Goal: Information Seeking & Learning: Learn about a topic

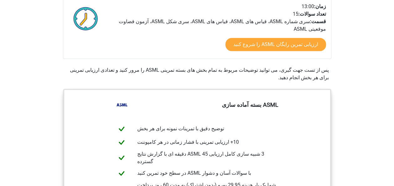
scroll to position [305, 0]
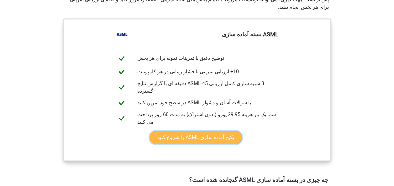
click at [207, 131] on link "پکیج آماده سازی ASML را شروع کنید" at bounding box center [195, 137] width 92 height 13
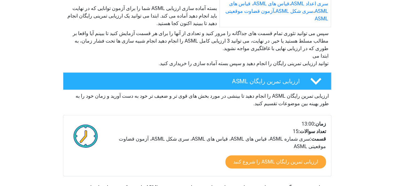
scroll to position [196, 0]
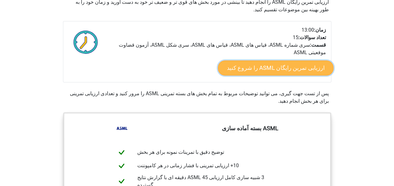
click at [277, 60] on link "ارزیابی تمرین رایگان ASML را شروع کنید" at bounding box center [275, 67] width 116 height 15
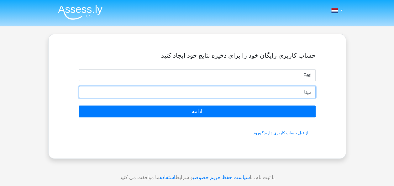
click at [275, 95] on input "email" at bounding box center [197, 92] width 237 height 12
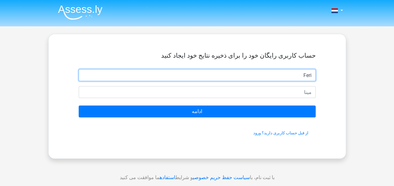
drag, startPoint x: 295, startPoint y: 76, endPoint x: 344, endPoint y: 74, distance: 49.2
click at [344, 74] on div "حساب کاربری رایگان خود را برای ذخیره نتایج خود ایجاد کنید [GEOGRAPHIC_DATA] Doo…" at bounding box center [197, 96] width 298 height 125
type input "Safa"
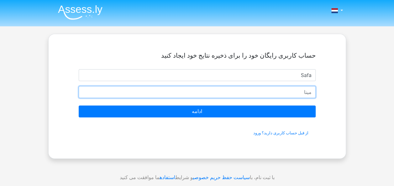
click at [305, 91] on input "email" at bounding box center [197, 92] width 237 height 12
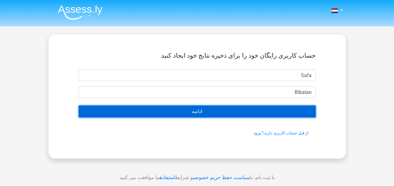
click at [244, 112] on input "Doorgaan" at bounding box center [197, 112] width 237 height 12
click at [245, 113] on input "Doorgaan" at bounding box center [197, 112] width 237 height 12
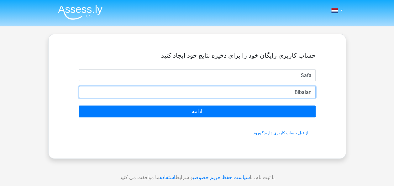
drag, startPoint x: 285, startPoint y: 92, endPoint x: 325, endPoint y: 91, distance: 39.5
click at [325, 91] on div "حساب کاربری رایگان خود را برای ذخیره نتایج خود ایجاد کنید Safa Bibalan Doorgaan…" at bounding box center [197, 96] width 267 height 94
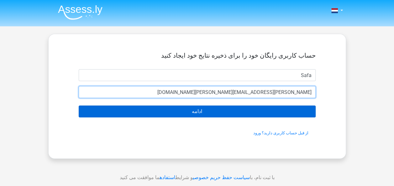
type input "[PERSON_NAME][EMAIL_ADDRESS][PERSON_NAME][DOMAIN_NAME]"
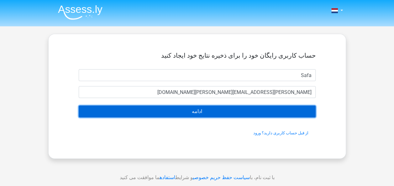
click at [258, 112] on input "Doorgaan" at bounding box center [197, 112] width 237 height 12
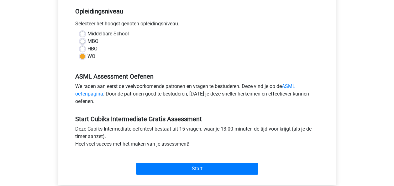
scroll to position [251, 0]
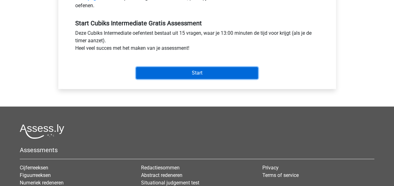
click at [193, 67] on input "Start" at bounding box center [197, 73] width 122 height 12
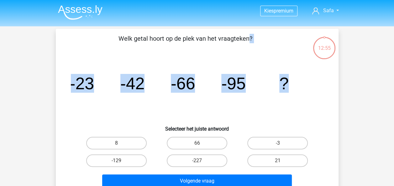
drag, startPoint x: 118, startPoint y: 37, endPoint x: 294, endPoint y: 91, distance: 184.6
click at [294, 91] on div "[PERSON_NAME] getal [PERSON_NAME] op de plek van het vraagteken? image/svg+xml …" at bounding box center [197, 112] width 278 height 156
copy div "[PERSON_NAME] getal [PERSON_NAME] op de plek van het vraagteken? image/svg+xml …"
click at [129, 164] on label "-129" at bounding box center [116, 160] width 60 height 13
click at [120, 164] on input "-129" at bounding box center [118, 163] width 4 height 4
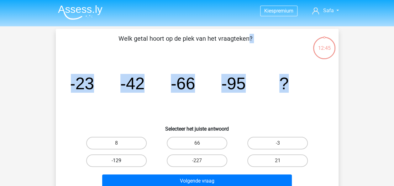
radio input "true"
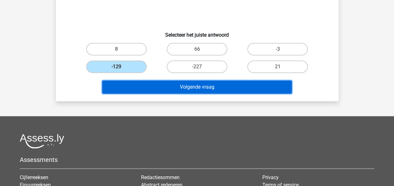
click at [209, 82] on button "Volgende vraag" at bounding box center [197, 87] width 190 height 13
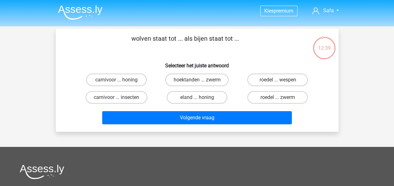
drag, startPoint x: 131, startPoint y: 39, endPoint x: 238, endPoint y: 42, distance: 106.3
click at [238, 42] on p "wolven staat tot ... als bijen staat tot ..." at bounding box center [185, 43] width 239 height 19
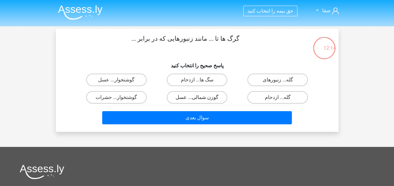
click at [194, 100] on label "گوزن شمالی... عسل" at bounding box center [197, 97] width 60 height 13
click at [197, 100] on input "گوزن شمالی... عسل" at bounding box center [199, 99] width 4 height 4
radio input "true"
click at [125, 96] on label "گوشتخوار... حشرات" at bounding box center [116, 97] width 60 height 13
click at [120, 97] on input "گوشتخوار... حشرات" at bounding box center [118, 99] width 4 height 4
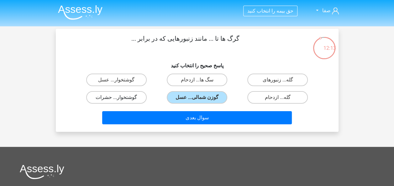
radio input "true"
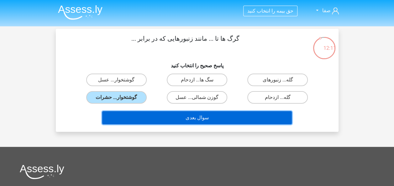
click at [206, 116] on button "سوال بعدی" at bounding box center [197, 117] width 190 height 13
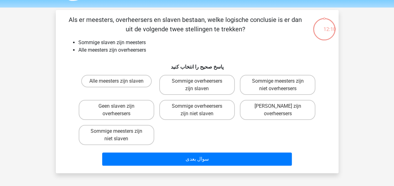
scroll to position [29, 0]
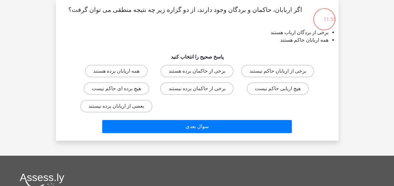
click at [118, 89] on input "هیچ برده ای حاکم نیست" at bounding box center [118, 91] width 4 height 4
radio input "true"
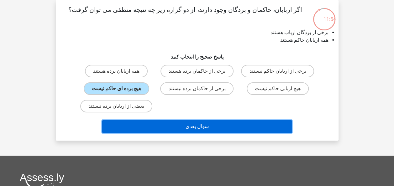
click at [194, 128] on button "سوال بعدی" at bounding box center [197, 126] width 190 height 13
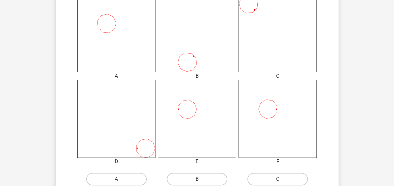
scroll to position [188, 0]
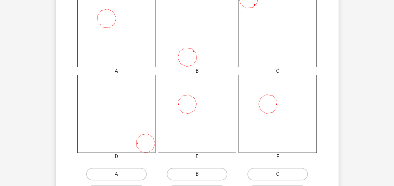
click at [204, 133] on icon at bounding box center [197, 114] width 78 height 78
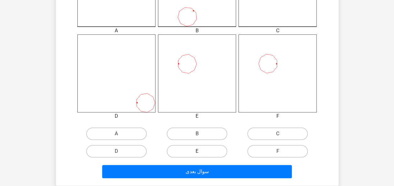
scroll to position [251, 0]
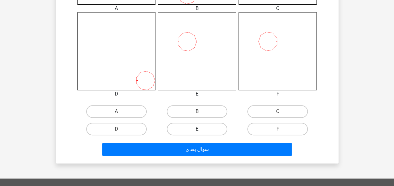
click at [194, 131] on label "E" at bounding box center [197, 129] width 60 height 13
click at [197, 131] on input "E" at bounding box center [199, 131] width 4 height 4
radio input "true"
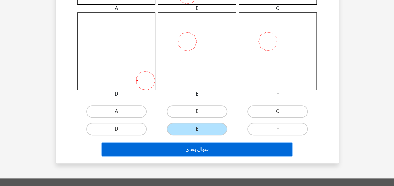
click at [211, 151] on button "سوال بعدی" at bounding box center [197, 149] width 190 height 13
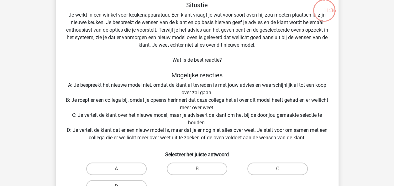
scroll to position [29, 0]
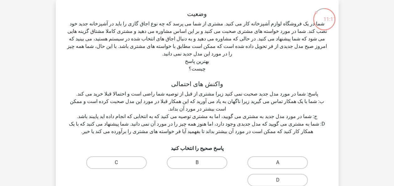
click at [279, 180] on input "D" at bounding box center [280, 182] width 4 height 4
radio input "true"
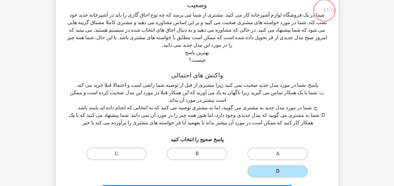
scroll to position [123, 0]
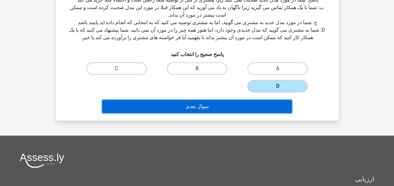
click at [195, 100] on button "سوال بعدی" at bounding box center [197, 106] width 190 height 13
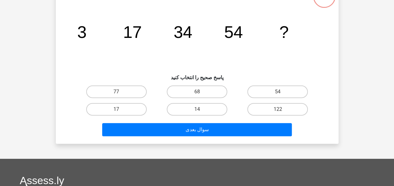
scroll to position [29, 0]
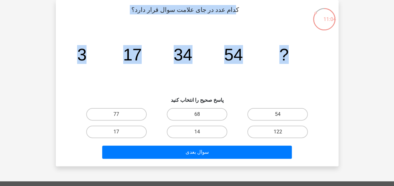
drag, startPoint x: 230, startPoint y: 8, endPoint x: 280, endPoint y: 50, distance: 64.5
click at [280, 50] on div "کدام عدد در جای علامت سوال قرار دارد؟ image/svg+xml 3 17 34 54 ? پاسخ صحیح را ا…" at bounding box center [197, 83] width 278 height 156
copy div "کدام عدد در جای علامت سوال قرار دارد؟ image/svg+xml 3 17 34 54 ?"
click at [115, 115] on label "77" at bounding box center [116, 114] width 60 height 13
click at [116, 115] on input "77" at bounding box center [118, 116] width 4 height 4
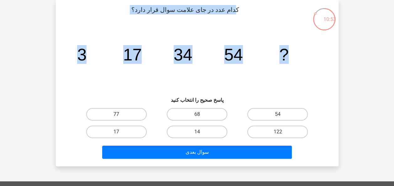
radio input "true"
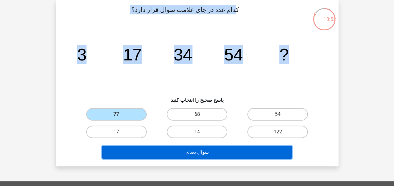
click at [199, 154] on button "سوال بعدی" at bounding box center [197, 152] width 190 height 13
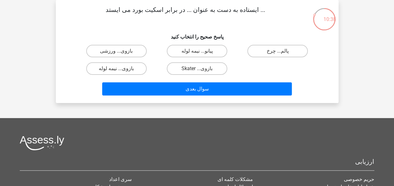
drag, startPoint x: 233, startPoint y: 19, endPoint x: 291, endPoint y: 1, distance: 60.9
click at [271, 11] on p "... ایستاده به دست به عنوان ... در برابر اسکیت بورد می ایستد" at bounding box center [185, 14] width 239 height 19
click at [205, 70] on label "بازوی... Skater" at bounding box center [197, 68] width 60 height 13
click at [201, 70] on input "بازوی... Skater" at bounding box center [199, 71] width 4 height 4
radio input "true"
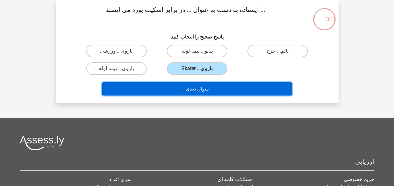
click at [198, 90] on button "سوال بعدی" at bounding box center [197, 88] width 190 height 13
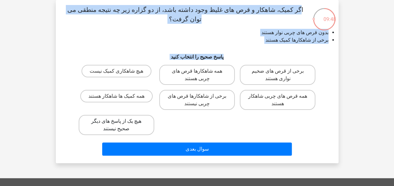
drag, startPoint x: 297, startPoint y: 9, endPoint x: 121, endPoint y: 130, distance: 213.5
click at [121, 130] on div "اگر کمیک، شاهکار و قرص های غلیظ وجود داشته باشد، از دو گزاره زیر چه نتیجه منطقی…" at bounding box center [197, 81] width 278 height 153
copy div "اگر کمیک، شاهکار و قرص های غلیظ وجود داشته باشد، از دو گزاره زیر چه نتیجه منطقی…"
click at [280, 101] on label "همه قرص های چربی شاهکار هستند" at bounding box center [278, 100] width 76 height 20
click at [280, 100] on input "همه قرص های چربی شاهکار هستند" at bounding box center [280, 98] width 4 height 4
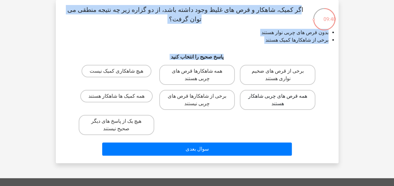
radio input "true"
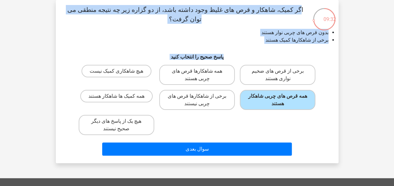
click at [222, 127] on div "هیچ شاهکاری کمیک نیست همه شاهکارها قرص های چربی هستند برخی از قرص های ضخیم نوار…" at bounding box center [197, 99] width 242 height 75
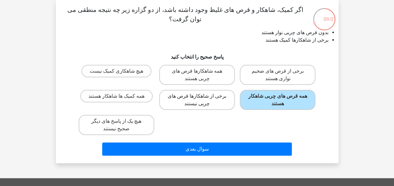
click at [198, 102] on label "برخی از شاهکارها قرص های چربی نیستند" at bounding box center [197, 100] width 76 height 20
click at [198, 100] on input "برخی از شاهکارها قرص های چربی نیستند" at bounding box center [199, 98] width 4 height 4
radio input "true"
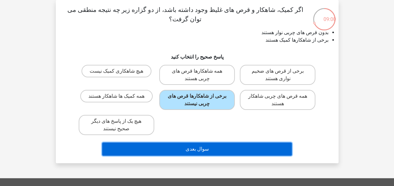
click at [215, 146] on button "سوال بعدی" at bounding box center [197, 149] width 190 height 13
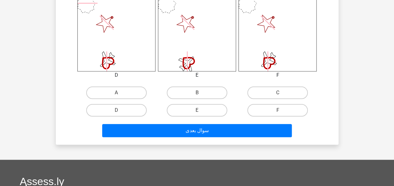
scroll to position [311, 0]
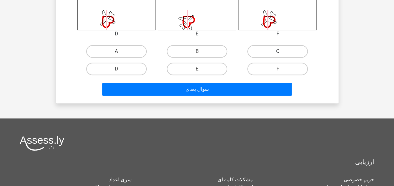
click at [268, 52] on label "C" at bounding box center [277, 51] width 60 height 13
click at [278, 52] on input "C" at bounding box center [280, 53] width 4 height 4
radio input "true"
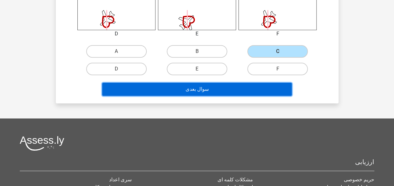
click at [236, 89] on button "سوال بعدی" at bounding box center [197, 89] width 190 height 13
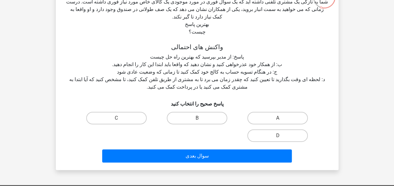
scroll to position [60, 0]
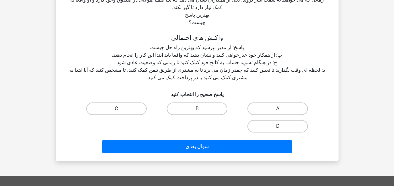
click at [294, 120] on label "D" at bounding box center [277, 126] width 60 height 13
click at [282, 126] on input "D" at bounding box center [280, 128] width 4 height 4
radio input "true"
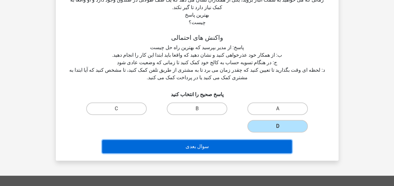
click at [224, 140] on button "سوال بعدی" at bounding box center [197, 146] width 190 height 13
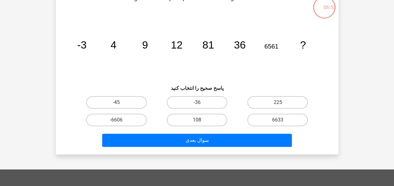
scroll to position [29, 0]
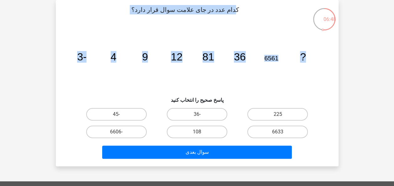
drag, startPoint x: 231, startPoint y: 9, endPoint x: 302, endPoint y: 56, distance: 85.8
click at [302, 56] on div "کدام عدد در جای علامت سوال قرار دارد؟ image/svg+xml -3 4 9 12 81 36 6561 ? پاسخ…" at bounding box center [197, 83] width 278 height 156
copy div "کدام عدد در جای علامت سوال قرار دارد؟ image/svg+xml -3 4 9 12 81 36 6561 ?"
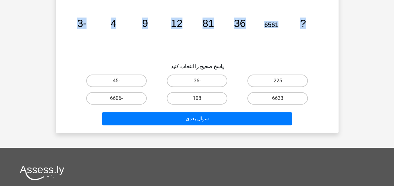
scroll to position [63, 0]
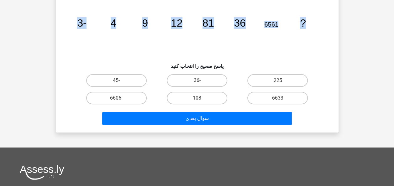
click at [199, 99] on input "108" at bounding box center [199, 100] width 4 height 4
radio input "true"
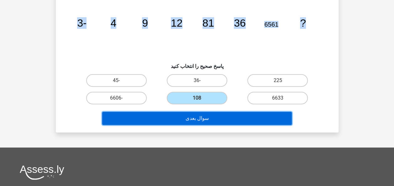
click at [205, 121] on button "سوال بعدی" at bounding box center [197, 118] width 190 height 13
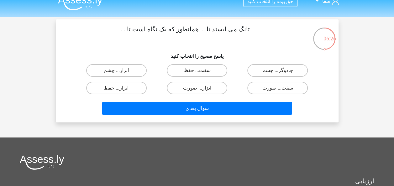
scroll to position [0, 0]
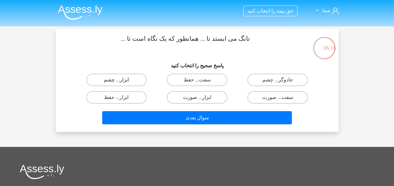
click at [125, 82] on label "ابزار... چشم" at bounding box center [116, 80] width 60 height 13
click at [120, 82] on input "ابزار... چشم" at bounding box center [118, 82] width 4 height 4
radio input "true"
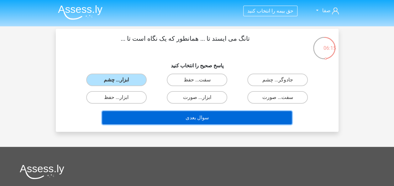
click at [215, 121] on button "سوال بعدی" at bounding box center [197, 117] width 190 height 13
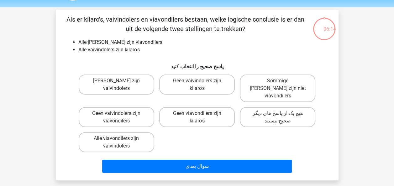
scroll to position [29, 0]
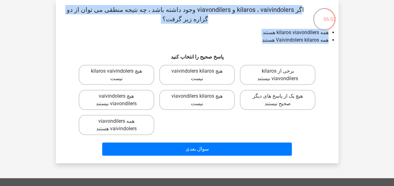
drag, startPoint x: 264, startPoint y: 41, endPoint x: 301, endPoint y: 6, distance: 51.0
click at [301, 6] on div "اگر kilaros ، vaivindolers و viavondilers وجود داشته باشد ، چه نتیجه منطقی می ت…" at bounding box center [197, 81] width 278 height 153
copy div "اگر kilaros ، vaivindolers و viavondilers وجود داشته باشد ، چه نتیجه منطقی می ت…"
click at [124, 103] on label "هیچ vaivindolers viavondilers نیستند" at bounding box center [117, 100] width 76 height 20
click at [120, 100] on input "هیچ vaivindolers viavondilers نیستند" at bounding box center [118, 98] width 4 height 4
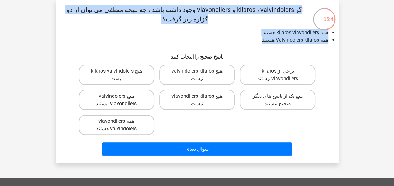
radio input "true"
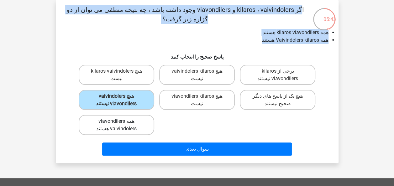
click at [124, 129] on label "همه viavondilers vaivindolers هستند" at bounding box center [117, 125] width 76 height 20
click at [120, 125] on input "همه viavondilers vaivindolers هستند" at bounding box center [118, 123] width 4 height 4
radio input "true"
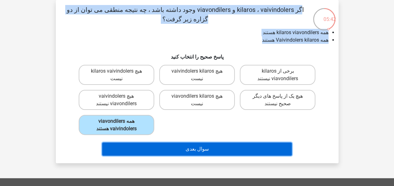
click at [173, 151] on button "سوال بعدی" at bounding box center [197, 149] width 190 height 13
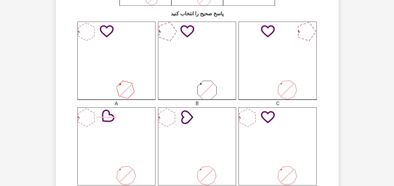
scroll to position [157, 0]
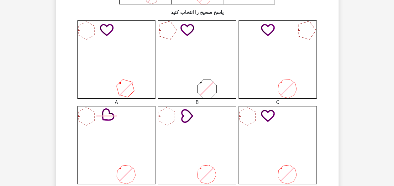
click at [193, 75] on icon at bounding box center [197, 59] width 78 height 78
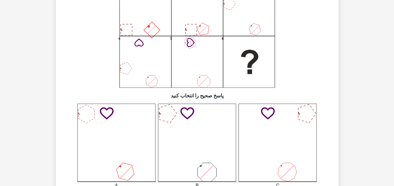
scroll to position [125, 0]
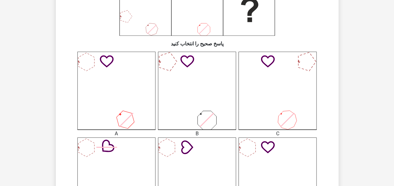
click at [292, 111] on icon at bounding box center [277, 91] width 78 height 78
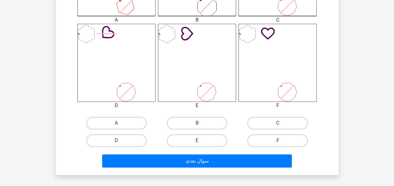
scroll to position [282, 0]
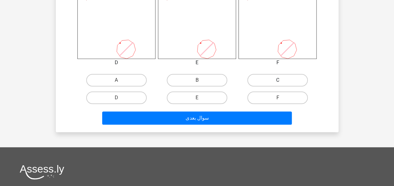
click at [286, 81] on label "C" at bounding box center [277, 80] width 60 height 13
click at [282, 81] on input "C" at bounding box center [280, 82] width 4 height 4
radio input "true"
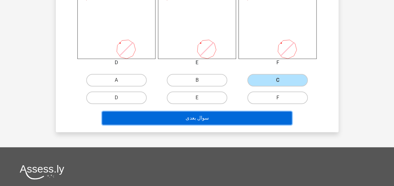
click at [242, 121] on button "سوال بعدی" at bounding box center [197, 118] width 190 height 13
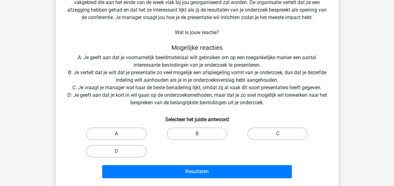
scroll to position [29, 0]
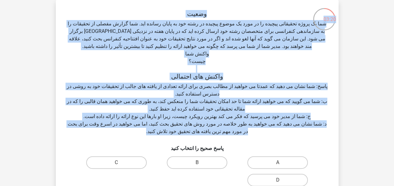
drag, startPoint x: 178, startPoint y: 117, endPoint x: 323, endPoint y: 26, distance: 170.9
click at [323, 26] on div "03:20 Vraag 15 van de 15 Categorie: Cubiks Intermediate gratis assessment وضعیت…" at bounding box center [197, 107] width 293 height 215
copy div "03:20 Vraag 15 van de 15 Categorie: Cubiks Intermediate gratis assessment وضعیت…"
click at [279, 174] on label "D" at bounding box center [277, 180] width 60 height 13
click at [279, 180] on input "D" at bounding box center [280, 182] width 4 height 4
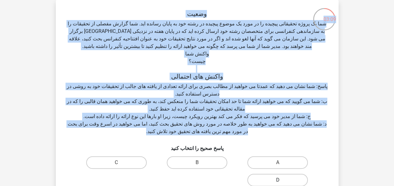
radio input "true"
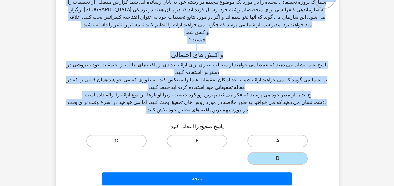
scroll to position [60, 0]
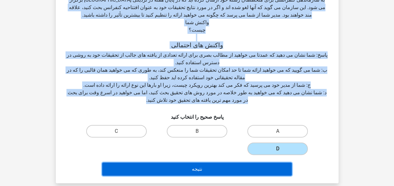
click at [222, 163] on button "نتیجه" at bounding box center [197, 169] width 190 height 13
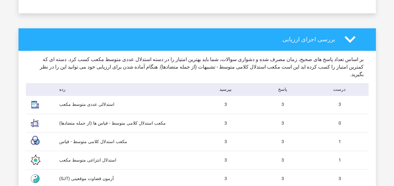
scroll to position [501, 0]
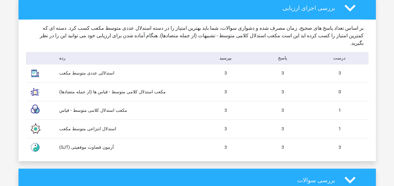
click at [93, 70] on div "استدلالی عددی متوسط مکعب" at bounding box center [126, 73] width 143 height 7
click at [72, 70] on div "استدلالی عددی متوسط مکعب" at bounding box center [126, 73] width 143 height 7
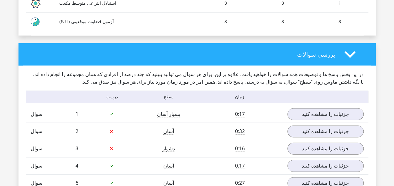
scroll to position [689, 0]
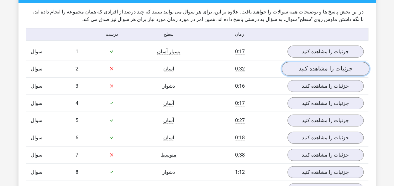
click at [307, 62] on link "جزئیات را مشاهده کنید" at bounding box center [324, 69] width 87 height 14
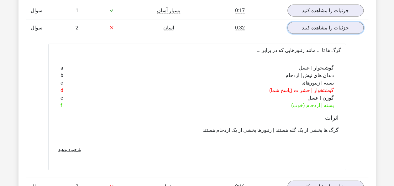
scroll to position [721, 0]
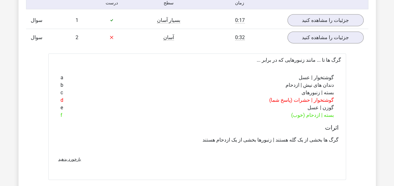
drag, startPoint x: 341, startPoint y: 34, endPoint x: 297, endPoint y: 94, distance: 73.7
click at [297, 94] on div "گرگ ها تا ... مانند زنبورهایی که در برابر ... a گوشتخوار | عسل b دندان های نیش …" at bounding box center [197, 117] width 298 height 127
copy div "گرگ ها تا ... مانند زنبورهایی که در برابر ... a گوشتخوار | عسل b دندان های نیش …"
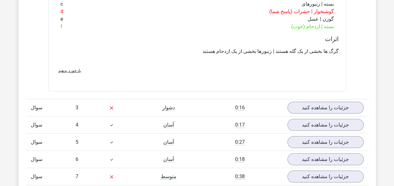
scroll to position [815, 0]
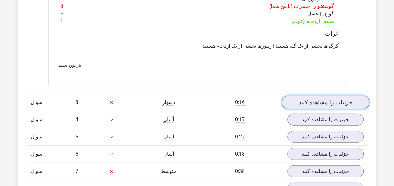
click at [304, 96] on link "جزئیات را مشاهده کنید" at bounding box center [324, 103] width 87 height 14
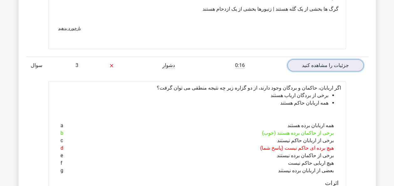
scroll to position [846, 0]
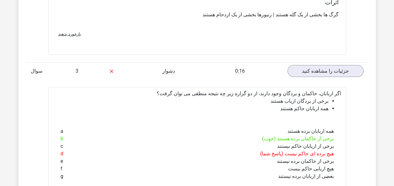
drag, startPoint x: 342, startPoint y: 68, endPoint x: 286, endPoint y: 151, distance: 100.4
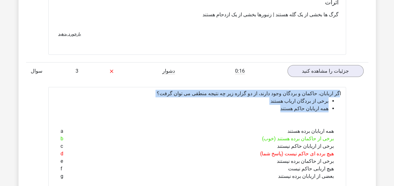
drag, startPoint x: 343, startPoint y: 66, endPoint x: 287, endPoint y: 88, distance: 60.1
copy div "اگر اربابان، حاکمان و بردگان وجود دارند، از دو گزاره زیر چه نتیجه منطقی می توان…"
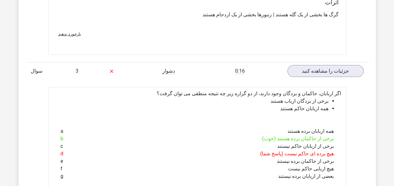
click at [239, 165] on div "f هیچ اربابی حاکم نیست" at bounding box center [197, 169] width 283 height 8
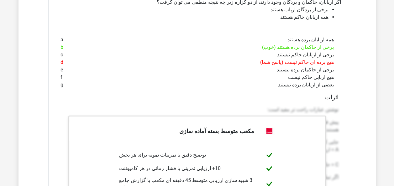
scroll to position [815, 0]
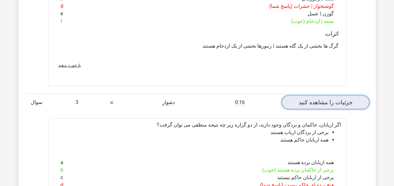
click at [300, 96] on link "جزئیات را مشاهده کنید" at bounding box center [324, 103] width 87 height 14
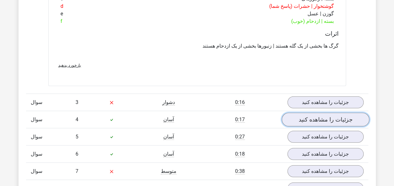
click at [307, 113] on link "جزئیات را مشاهده کنید" at bounding box center [324, 120] width 87 height 14
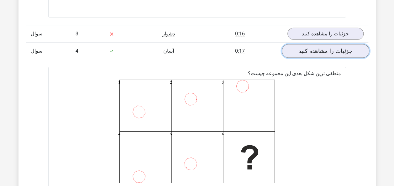
scroll to position [846, 0]
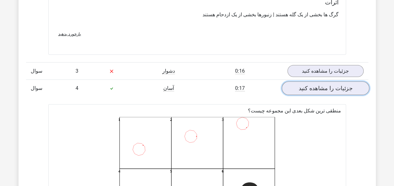
click at [310, 81] on link "جزئیات را مشاهده کنید" at bounding box center [324, 88] width 87 height 14
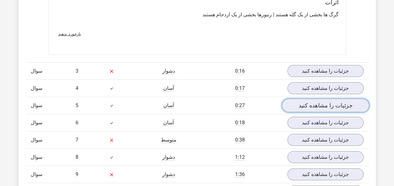
click at [314, 99] on link "جزئیات را مشاهده کنید" at bounding box center [324, 106] width 87 height 14
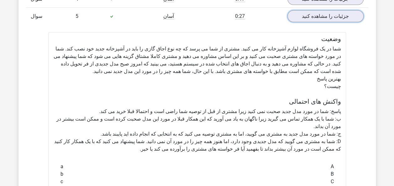
scroll to position [877, 0]
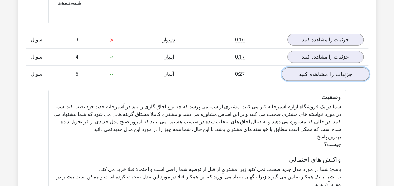
click at [309, 67] on link "جزئیات را مشاهده کنید" at bounding box center [324, 74] width 87 height 14
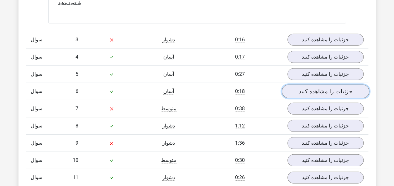
click at [312, 85] on link "جزئیات را مشاهده کنید" at bounding box center [324, 92] width 87 height 14
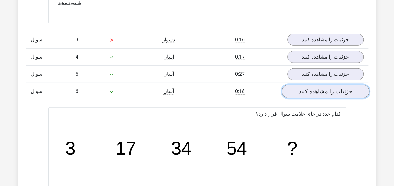
click at [312, 85] on link "جزئیات را مشاهده کنید" at bounding box center [324, 92] width 87 height 14
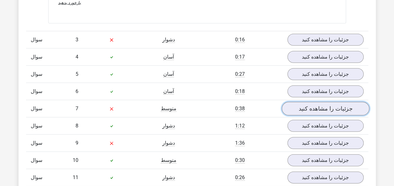
click at [314, 102] on link "جزئیات را مشاهده کنید" at bounding box center [324, 109] width 87 height 14
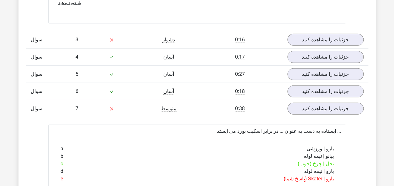
drag, startPoint x: 239, startPoint y: 106, endPoint x: 341, endPoint y: 106, distance: 101.5
copy font "... ایستاده به دست به عنوان ... در برابر اسکیت بورد می ایستد"
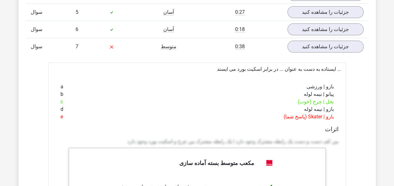
scroll to position [940, 0]
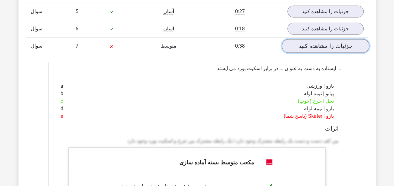
click at [318, 39] on link "جزئیات را مشاهده کنید" at bounding box center [324, 46] width 87 height 14
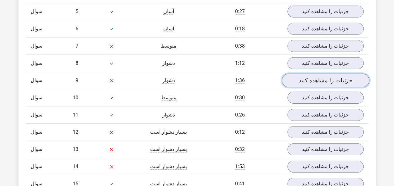
click at [321, 74] on link "جزئیات را مشاهده کنید" at bounding box center [324, 81] width 87 height 14
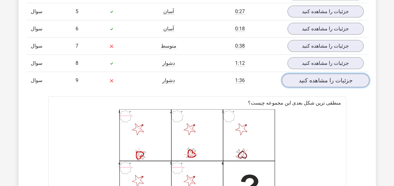
click at [309, 74] on link "جزئیات را مشاهده کنید" at bounding box center [324, 81] width 87 height 14
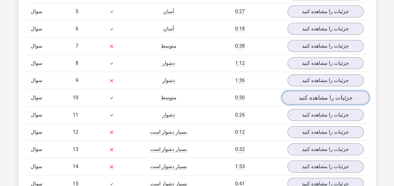
click at [321, 91] on link "جزئیات را مشاهده کنید" at bounding box center [324, 98] width 87 height 14
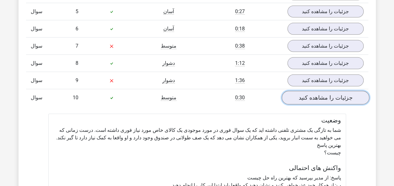
click at [311, 91] on link "جزئیات را مشاهده کنید" at bounding box center [324, 98] width 87 height 14
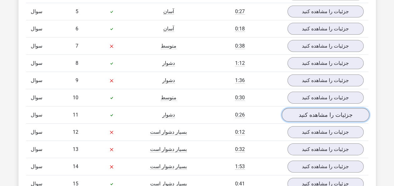
click at [313, 108] on link "جزئیات را مشاهده کنید" at bounding box center [324, 115] width 87 height 14
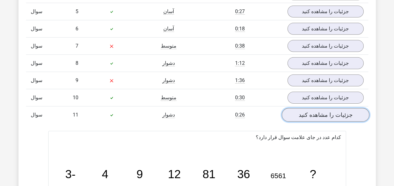
click at [313, 108] on link "جزئیات را مشاهده کنید" at bounding box center [324, 115] width 87 height 14
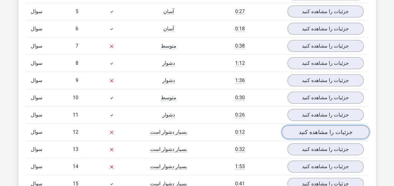
click at [309, 125] on link "جزئیات را مشاهده کنید" at bounding box center [324, 132] width 87 height 14
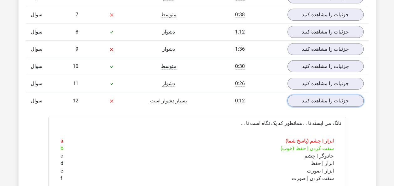
scroll to position [1003, 0]
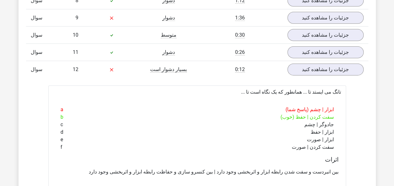
drag, startPoint x: 251, startPoint y: 65, endPoint x: 347, endPoint y: 67, distance: 95.9
click at [347, 67] on div "سوال 1 بسیار آسان 0:17 جزئیات را مشاهده کنید Welk getal hoort op de plek van he…" at bounding box center [197, 0] width 333 height 541
copy font "تانگ می ایستد تا ... همانطور که یک نگاه است تا ..."
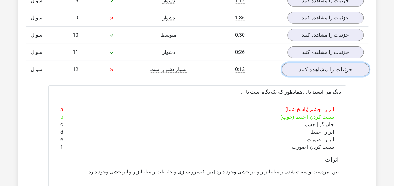
click at [321, 63] on link "جزئیات را مشاهده کنید" at bounding box center [324, 70] width 87 height 14
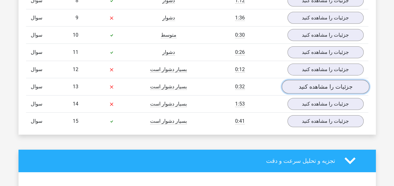
click at [325, 80] on link "جزئیات را مشاهده کنید" at bounding box center [324, 87] width 87 height 14
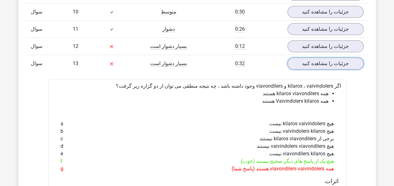
scroll to position [1034, 0]
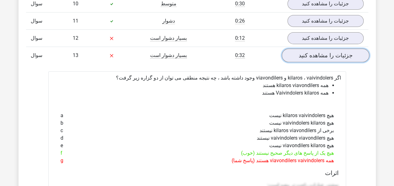
click at [318, 49] on link "جزئیات را مشاهده کنید" at bounding box center [324, 56] width 87 height 14
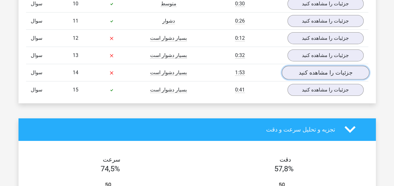
click at [317, 66] on link "جزئیات را مشاهده کنید" at bounding box center [324, 73] width 87 height 14
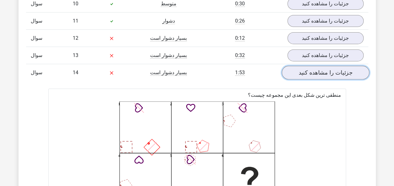
click at [315, 66] on link "جزئیات را مشاهده کنید" at bounding box center [324, 73] width 87 height 14
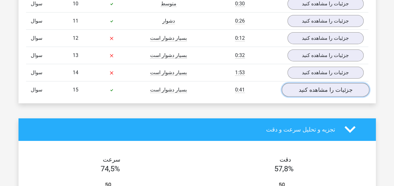
click at [315, 83] on link "جزئیات را مشاهده کنید" at bounding box center [324, 90] width 87 height 14
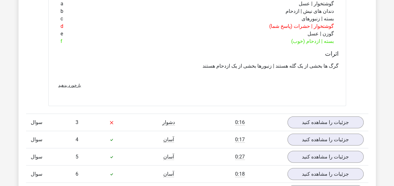
scroll to position [721, 0]
